Goal: Information Seeking & Learning: Learn about a topic

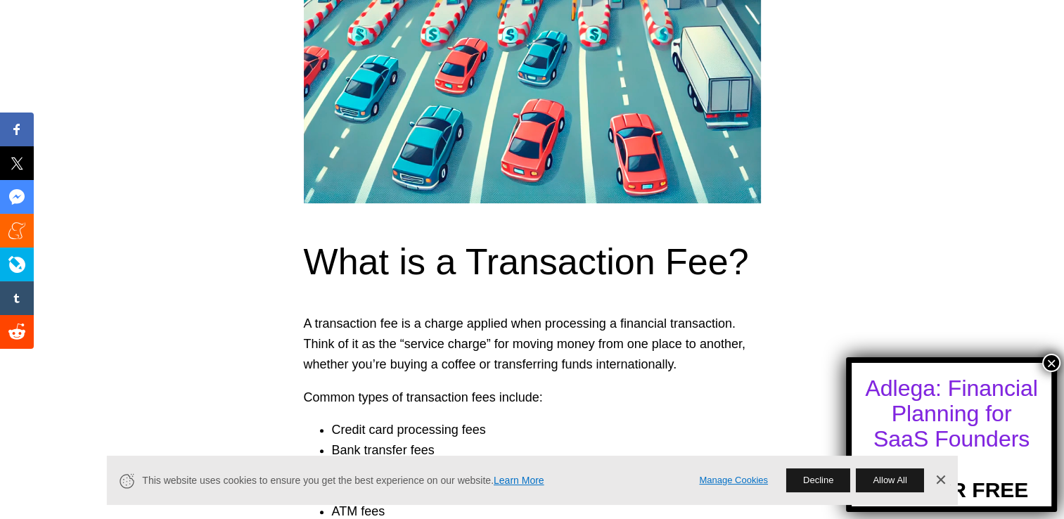
scroll to position [776, 0]
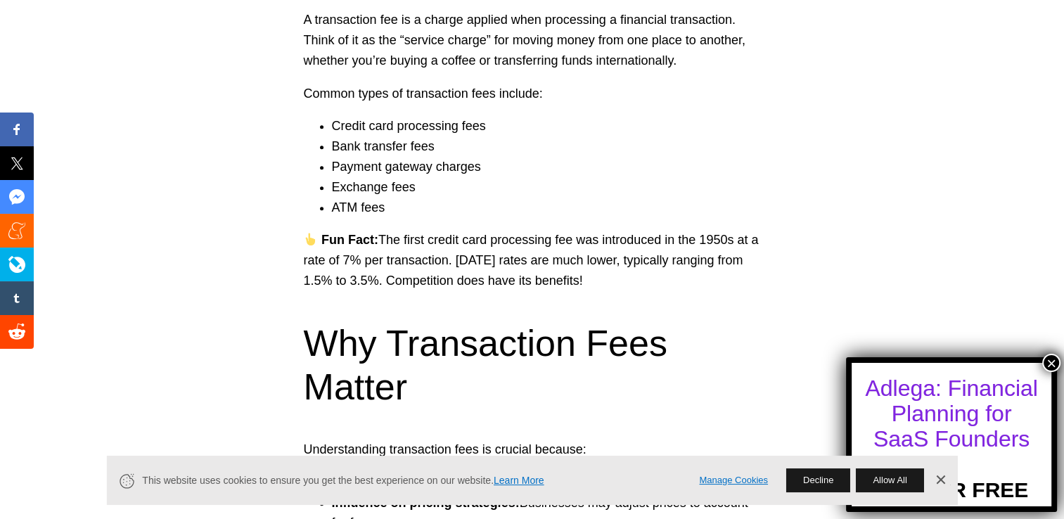
drag, startPoint x: 939, startPoint y: 478, endPoint x: 939, endPoint y: 467, distance: 11.3
click at [939, 478] on link "Dismiss Banner" at bounding box center [940, 480] width 21 height 21
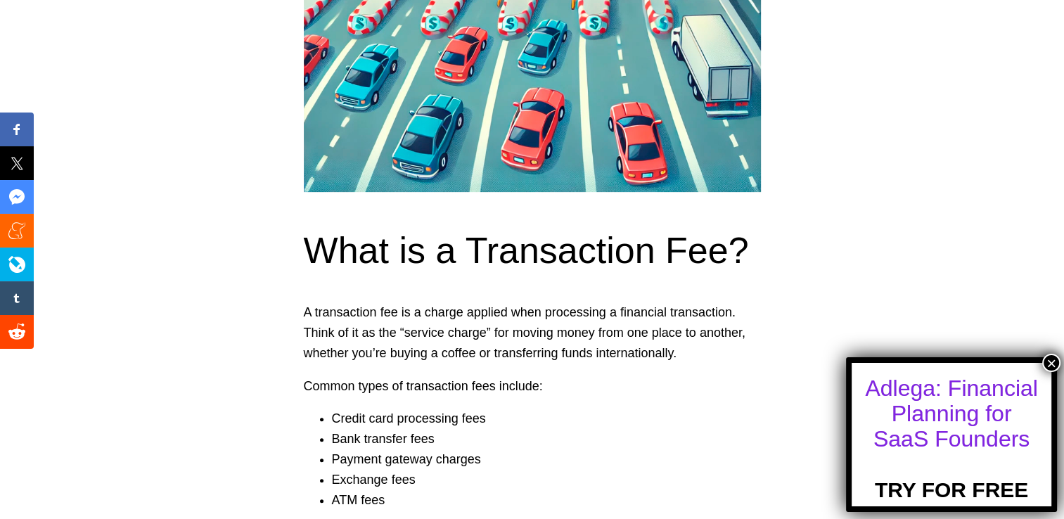
scroll to position [671, 0]
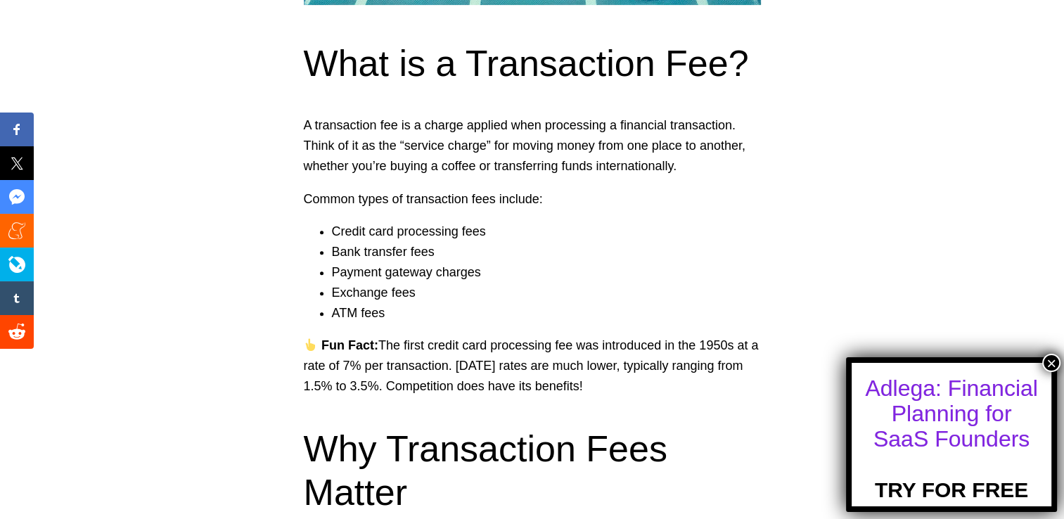
drag, startPoint x: 1069, startPoint y: 335, endPoint x: 574, endPoint y: 340, distance: 495.1
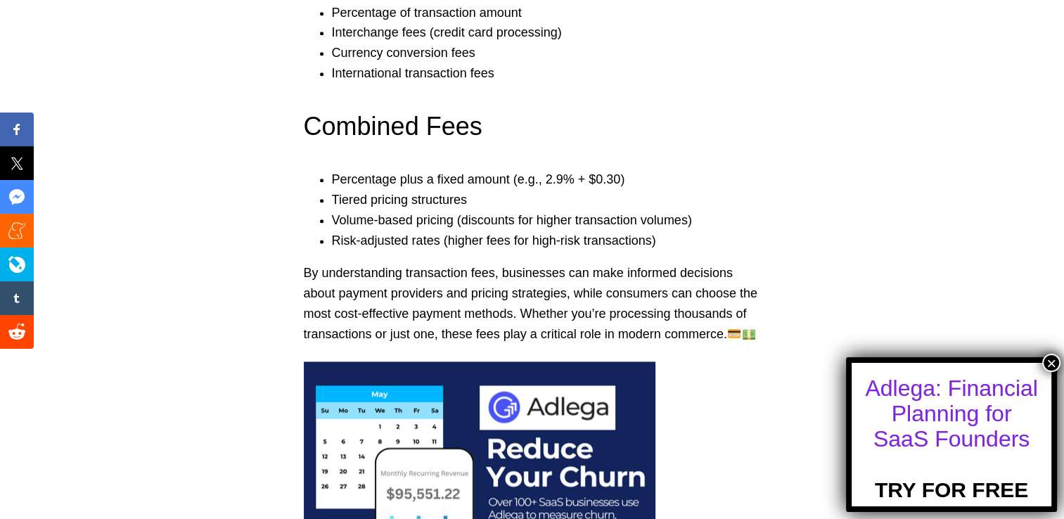
scroll to position [1724, 0]
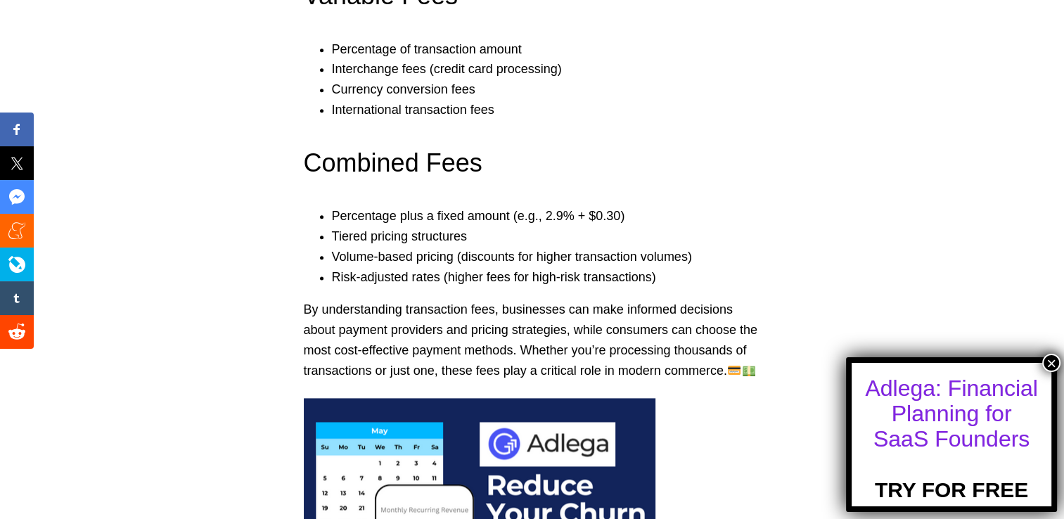
click at [468, 311] on footer "By understanding transaction fees, businesses can make informed decisions about…" at bounding box center [532, 340] width 457 height 81
click at [409, 359] on footer "By understanding transaction fees, businesses can make informed decisions about…" at bounding box center [532, 340] width 457 height 81
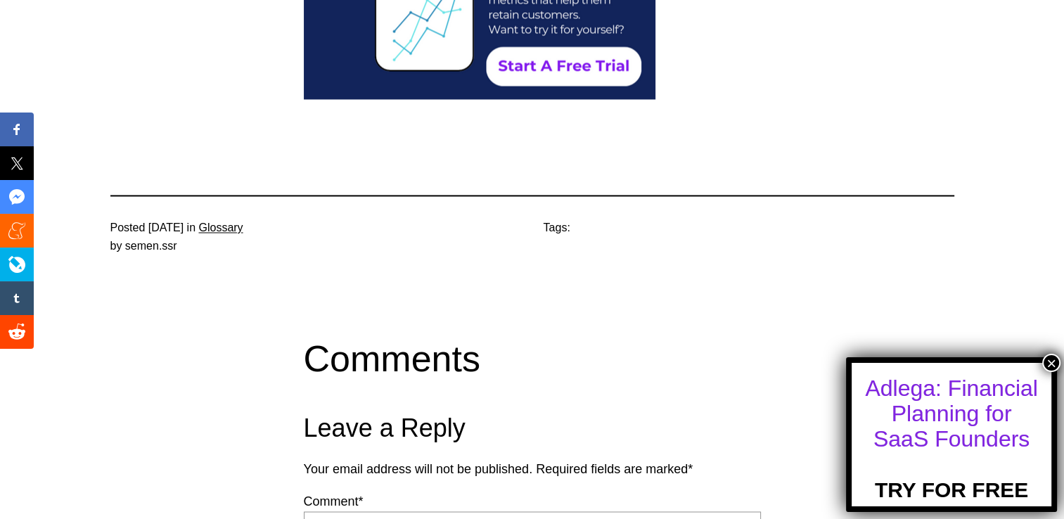
scroll to position [2280, 0]
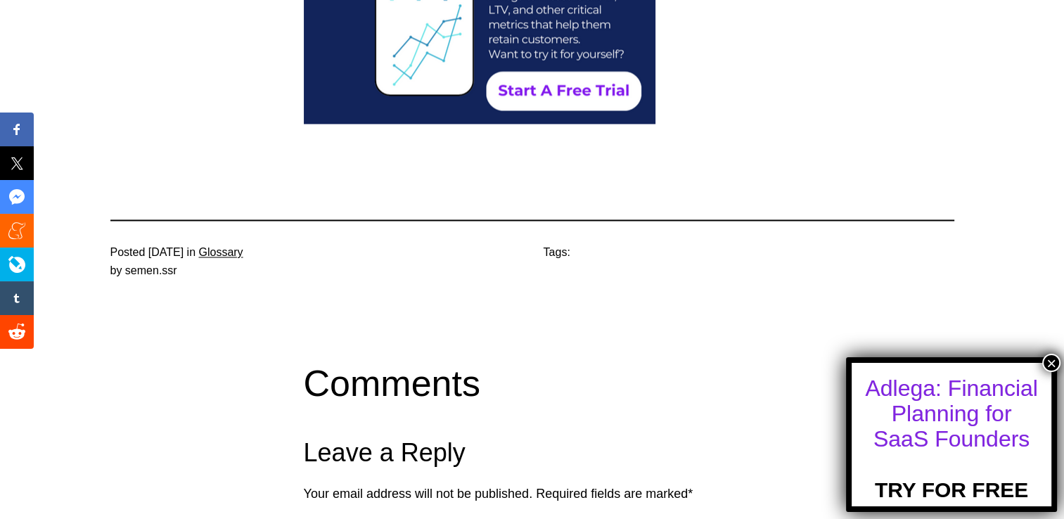
click at [1052, 360] on button "×" at bounding box center [1051, 363] width 18 height 18
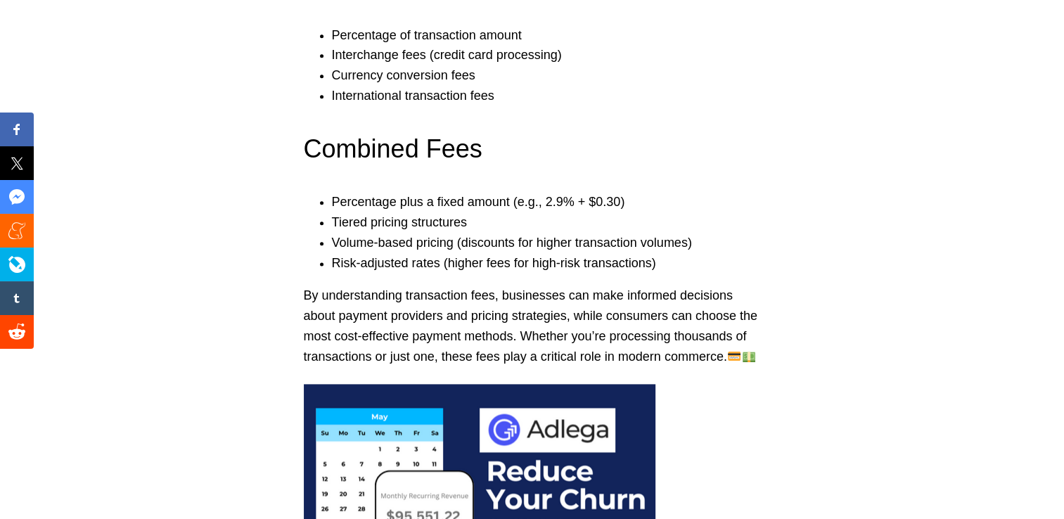
scroll to position [1735, 0]
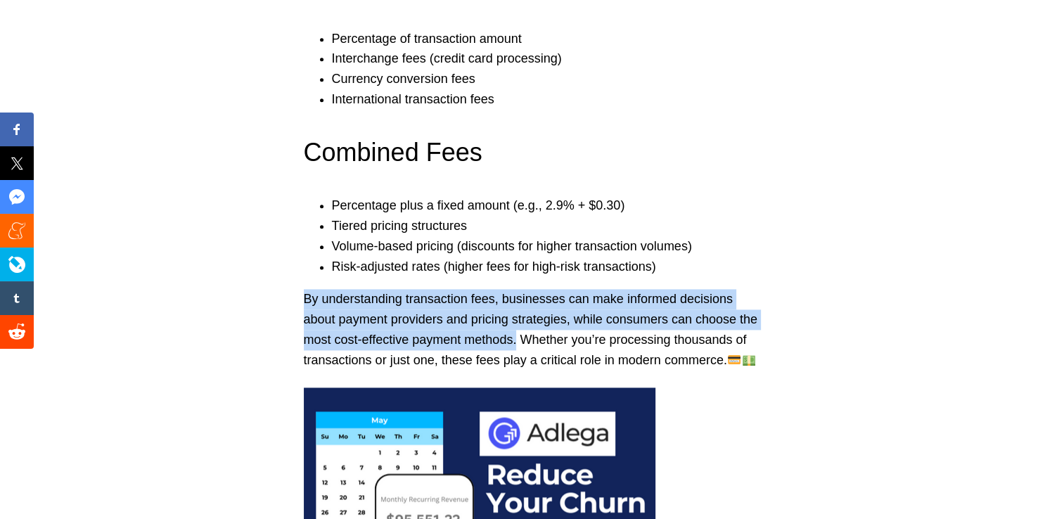
drag, startPoint x: 303, startPoint y: 296, endPoint x: 517, endPoint y: 338, distance: 217.8
click at [517, 338] on footer "By understanding transaction fees, businesses can make informed decisions about…" at bounding box center [532, 329] width 457 height 81
copy footer "By understanding transaction fees, businesses can make informed decisions about…"
